Goal: Use online tool/utility: Utilize a website feature to perform a specific function

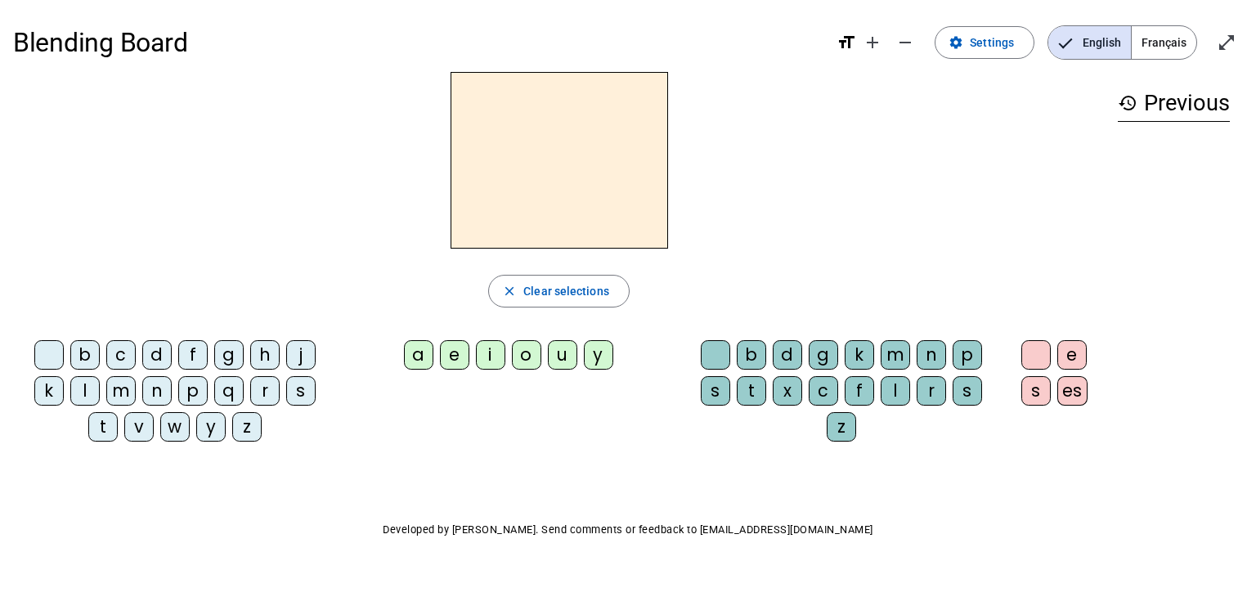
click at [459, 357] on div "e" at bounding box center [454, 354] width 29 height 29
click at [744, 346] on div "b" at bounding box center [751, 354] width 29 height 29
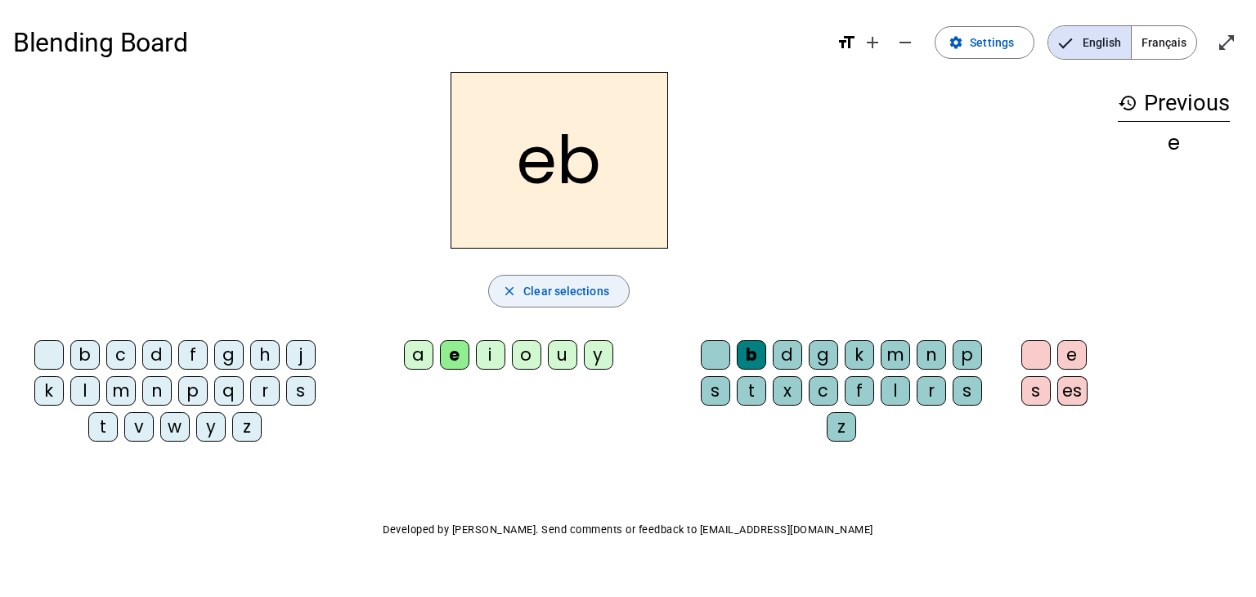
click at [566, 282] on span "Clear selections" at bounding box center [566, 291] width 86 height 20
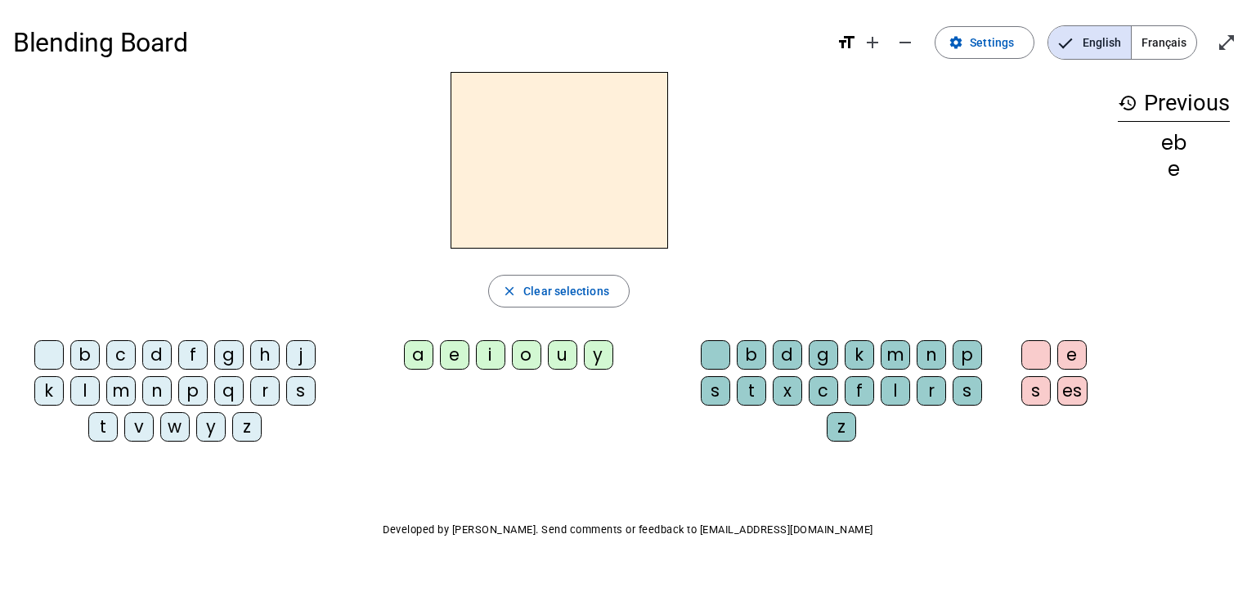
click at [753, 355] on div "b" at bounding box center [751, 354] width 29 height 29
click at [568, 356] on div "u" at bounding box center [562, 354] width 29 height 29
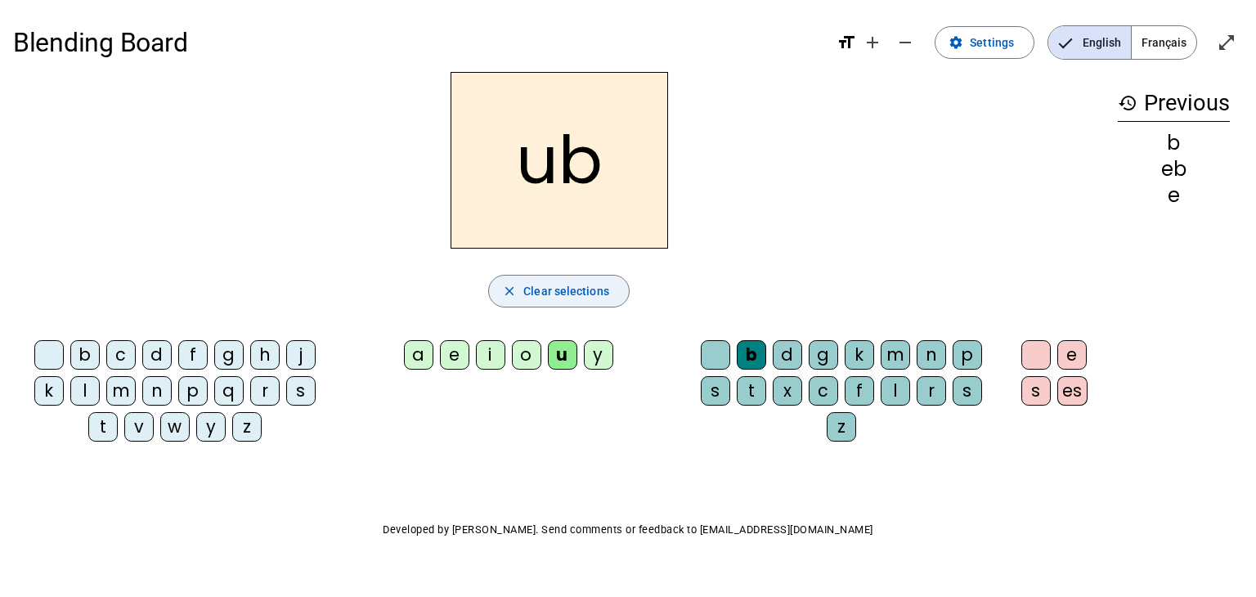
click at [573, 294] on span "Clear selections" at bounding box center [566, 291] width 86 height 20
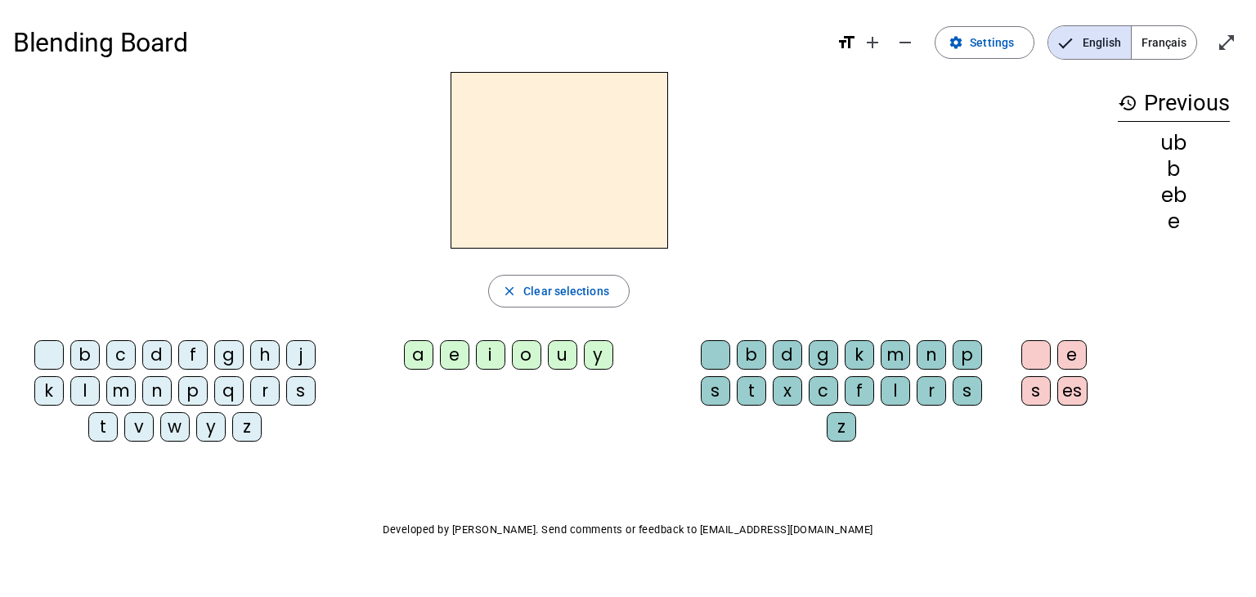
click at [564, 356] on div "u" at bounding box center [562, 354] width 29 height 29
click at [757, 357] on div "b" at bounding box center [751, 354] width 29 height 29
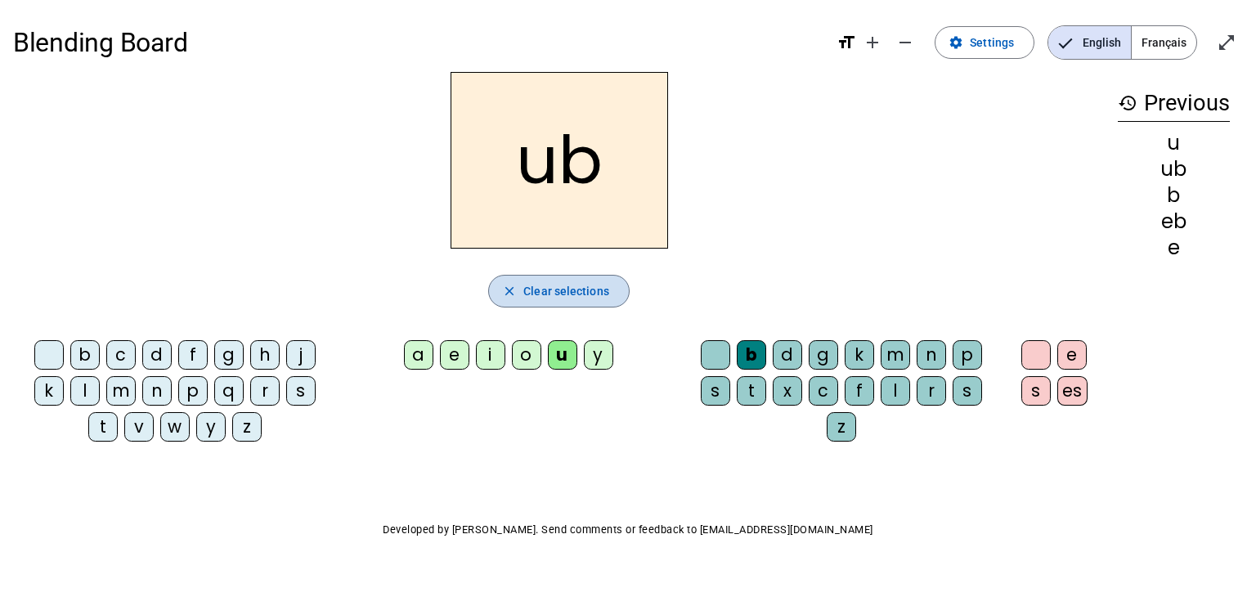
click at [576, 295] on span "Clear selections" at bounding box center [566, 291] width 86 height 20
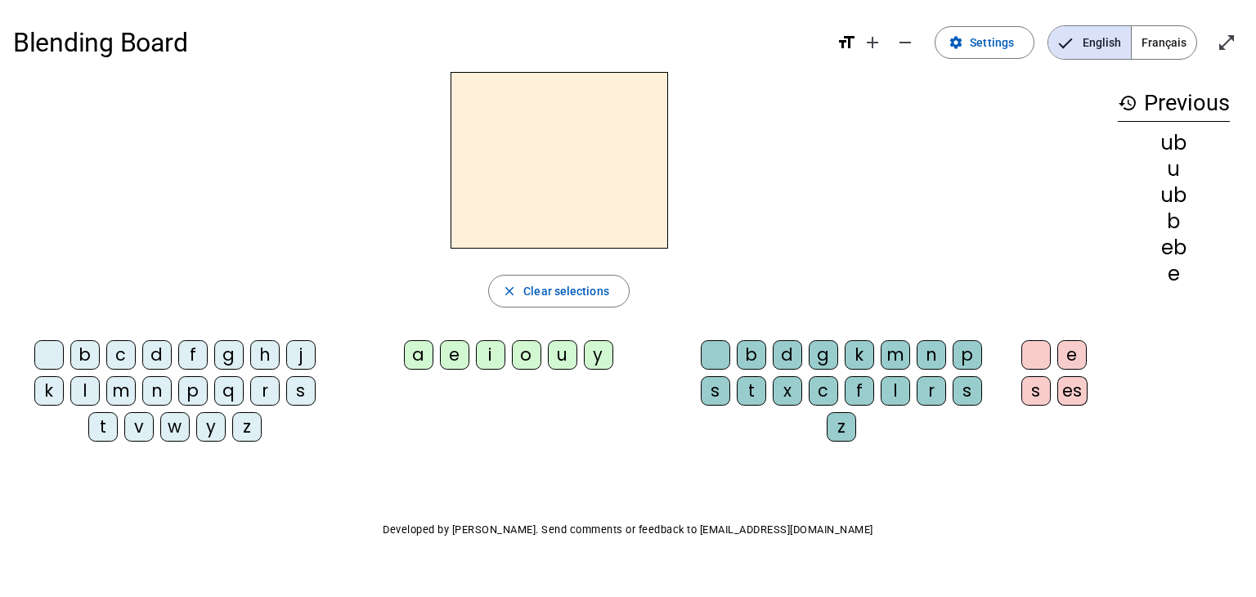
click at [755, 358] on div "b" at bounding box center [751, 354] width 29 height 29
click at [561, 359] on div "u" at bounding box center [562, 354] width 29 height 29
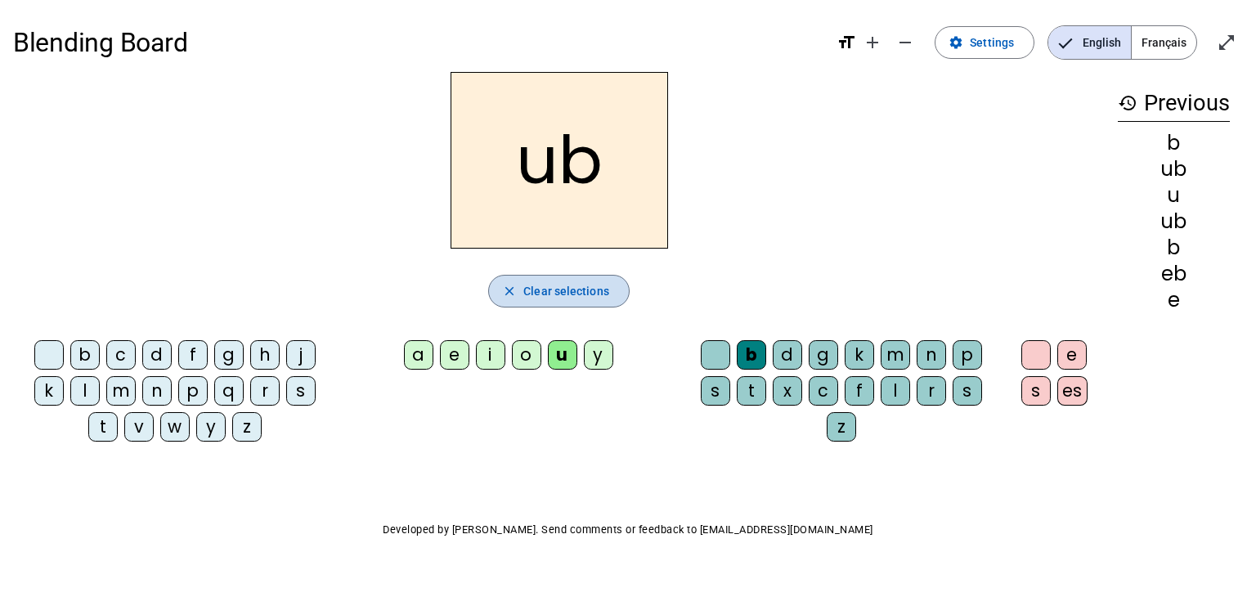
click at [573, 288] on span "Clear selections" at bounding box center [566, 291] width 86 height 20
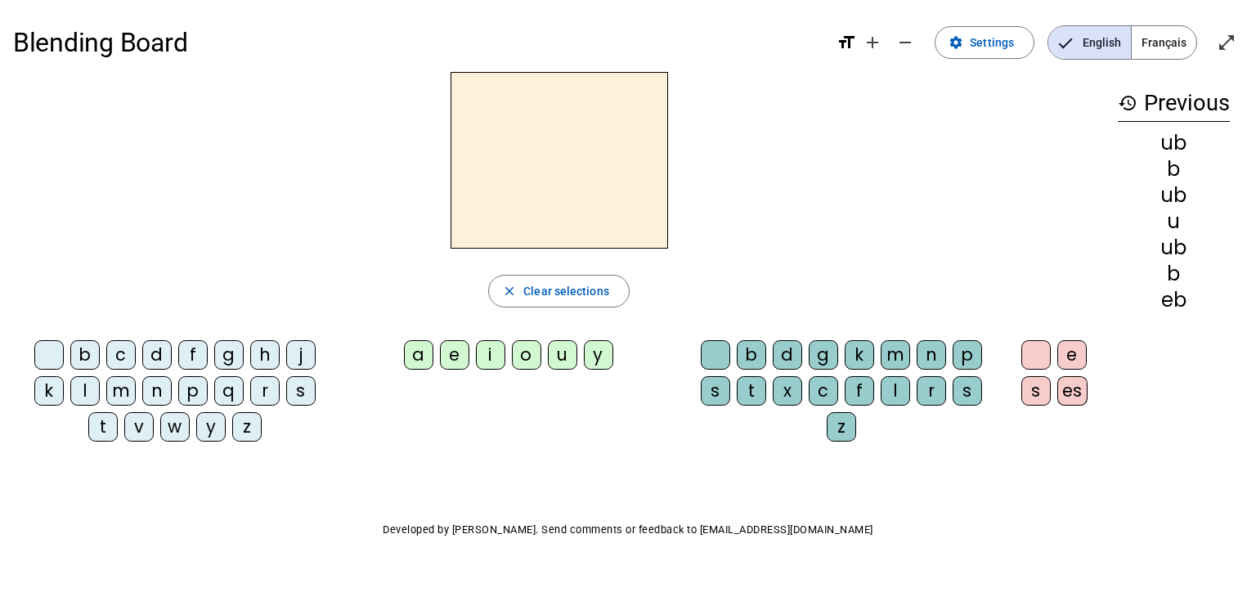
click at [91, 353] on div "b" at bounding box center [84, 354] width 29 height 29
click at [459, 358] on div "e" at bounding box center [454, 354] width 29 height 29
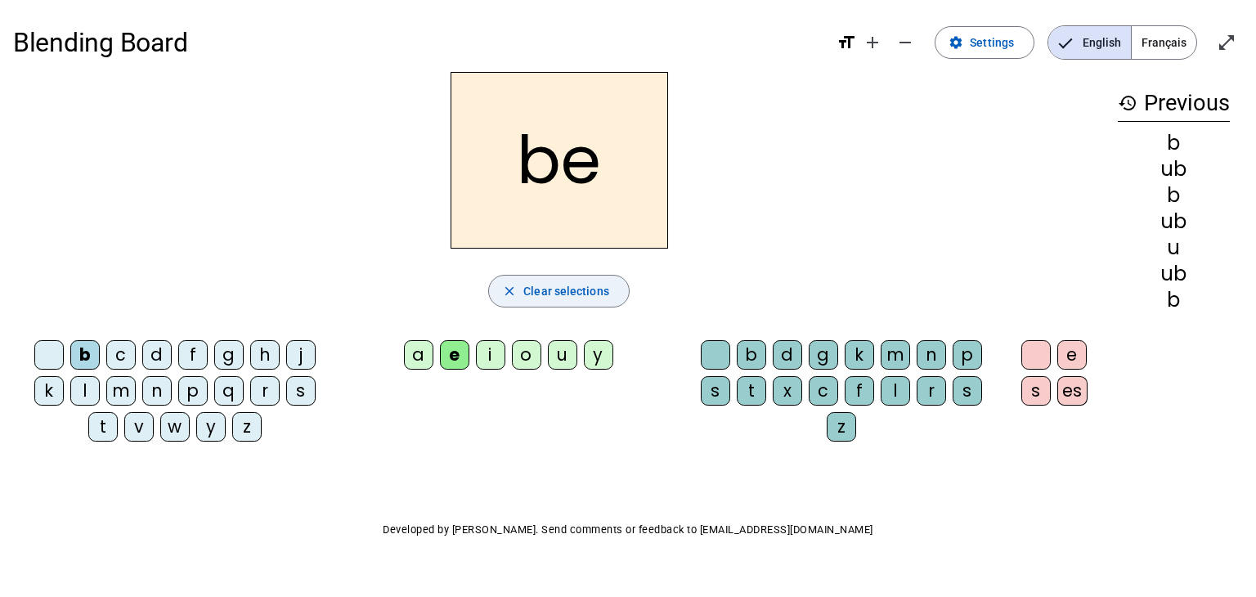
click at [562, 293] on span "Clear selections" at bounding box center [566, 291] width 86 height 20
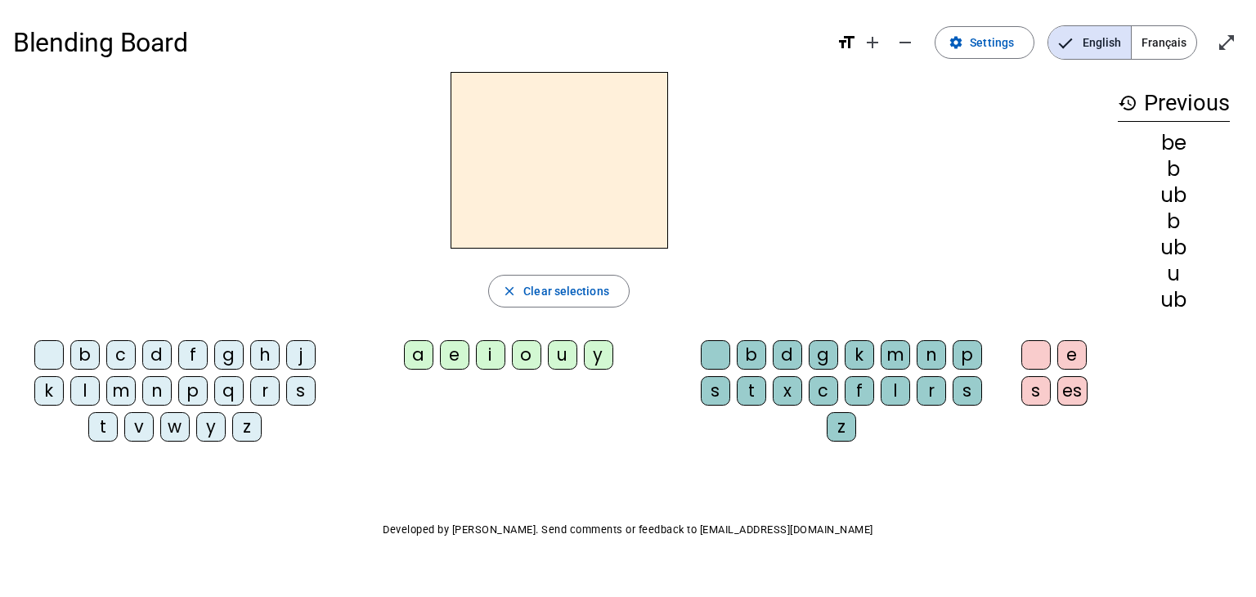
click at [130, 393] on div "m" at bounding box center [120, 390] width 29 height 29
click at [409, 359] on div "a" at bounding box center [418, 354] width 29 height 29
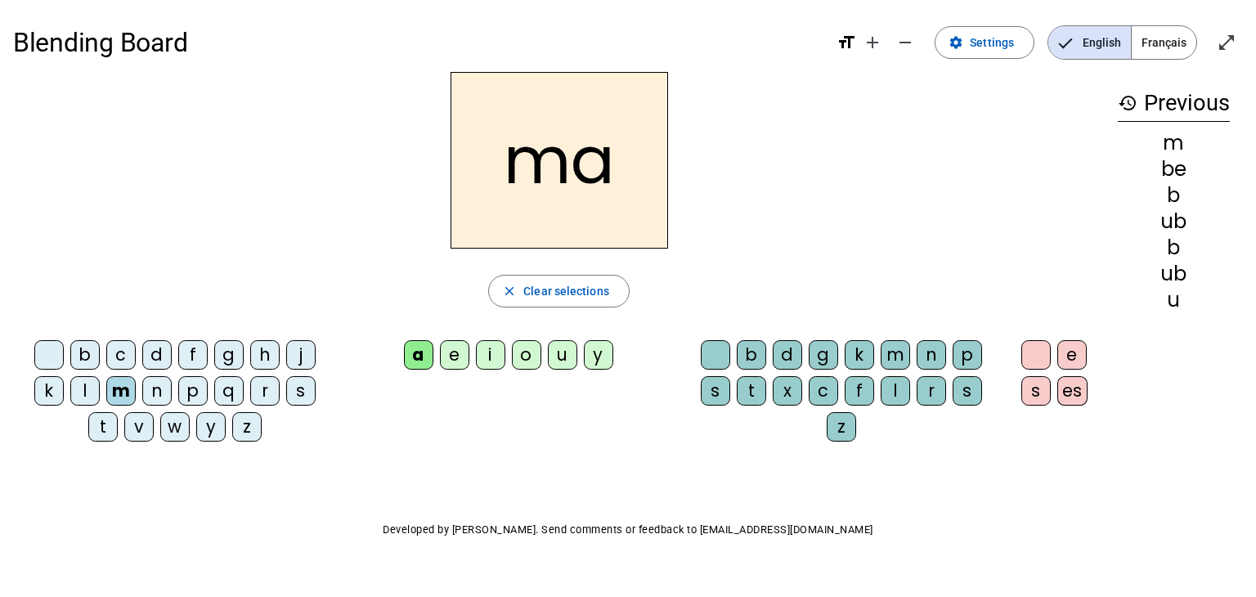
click at [715, 393] on div "s" at bounding box center [715, 390] width 29 height 29
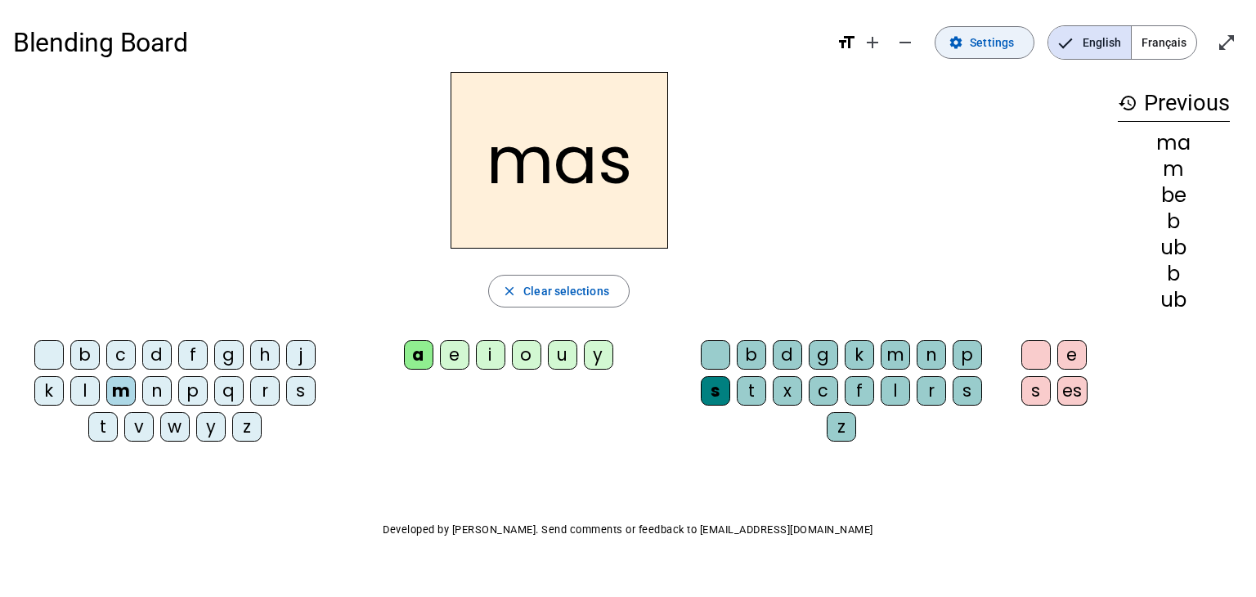
click at [987, 45] on span "Settings" at bounding box center [992, 43] width 44 height 20
